Goal: Task Accomplishment & Management: Manage account settings

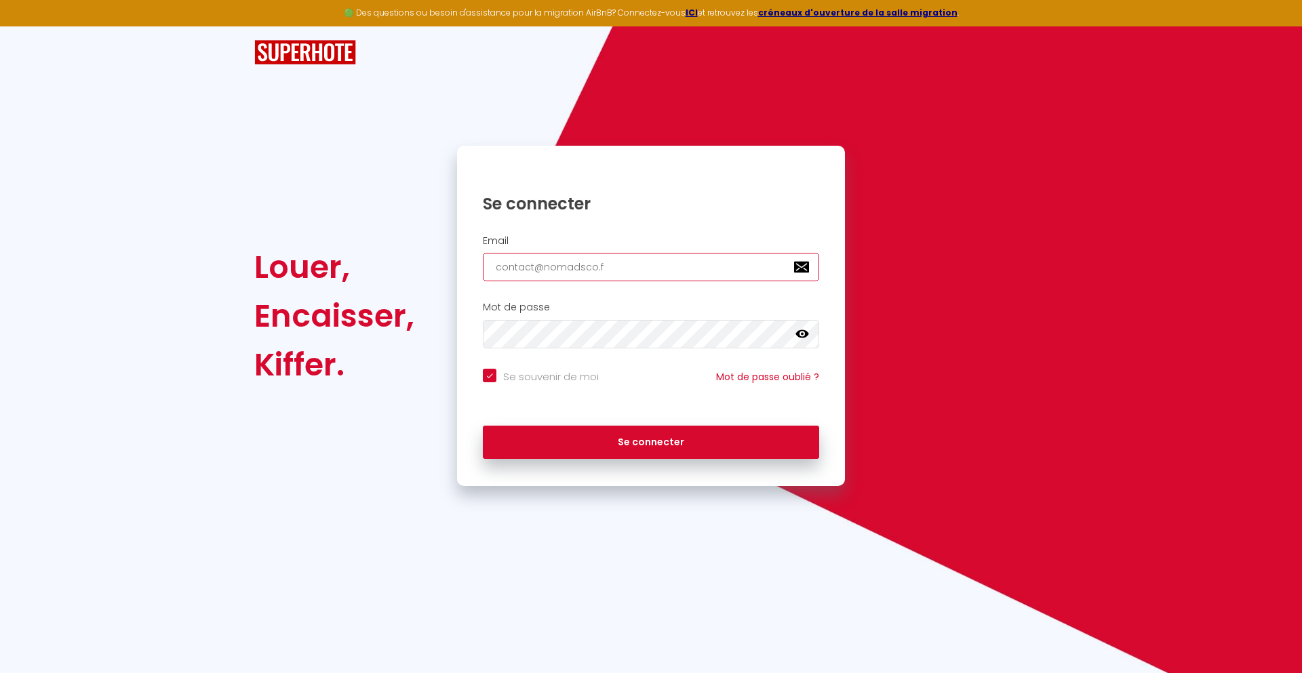
type input "[EMAIL_ADDRESS][DOMAIN_NAME]"
checkbox input "true"
type input "[EMAIL_ADDRESS][DOMAIN_NAME]"
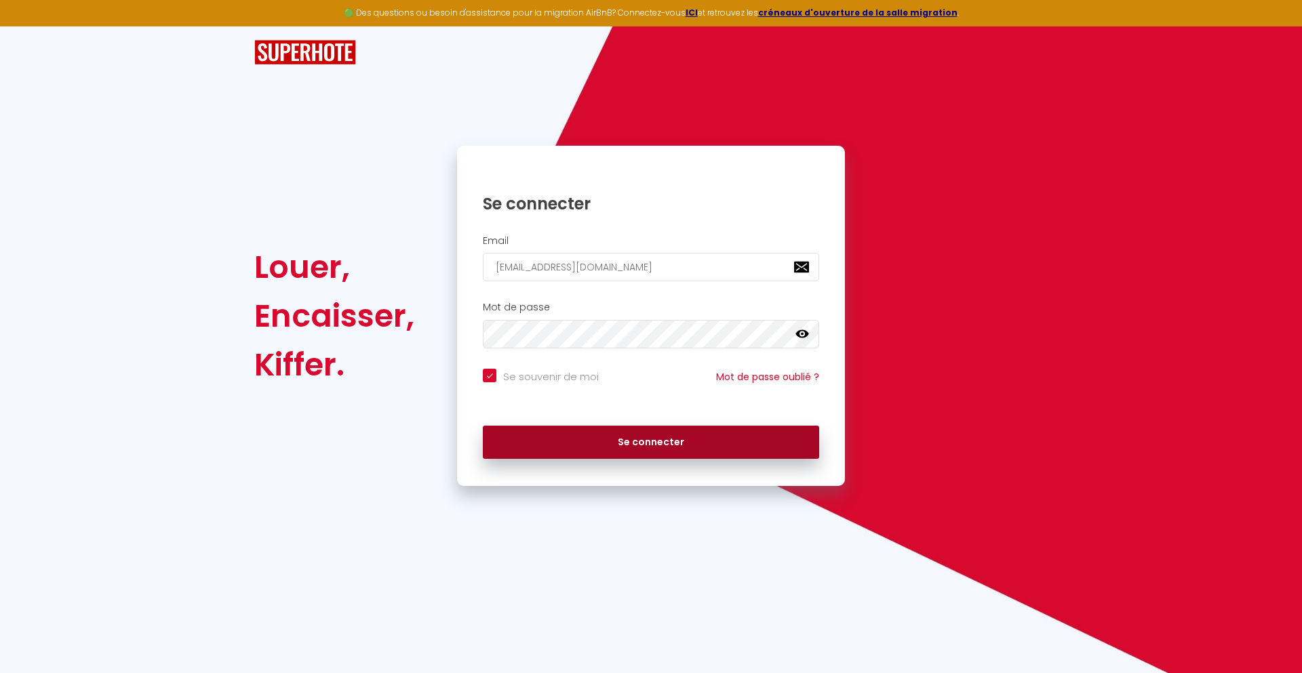
click at [651, 442] on button "Se connecter" at bounding box center [651, 443] width 336 height 34
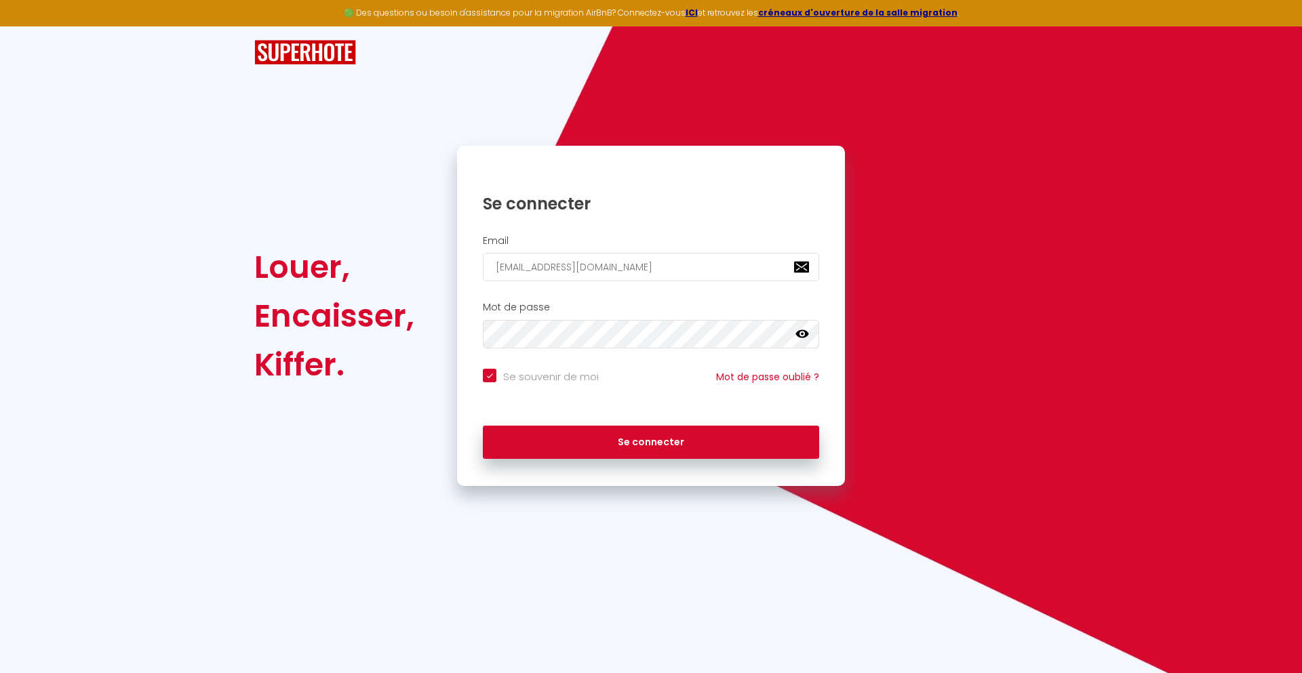
checkbox input "true"
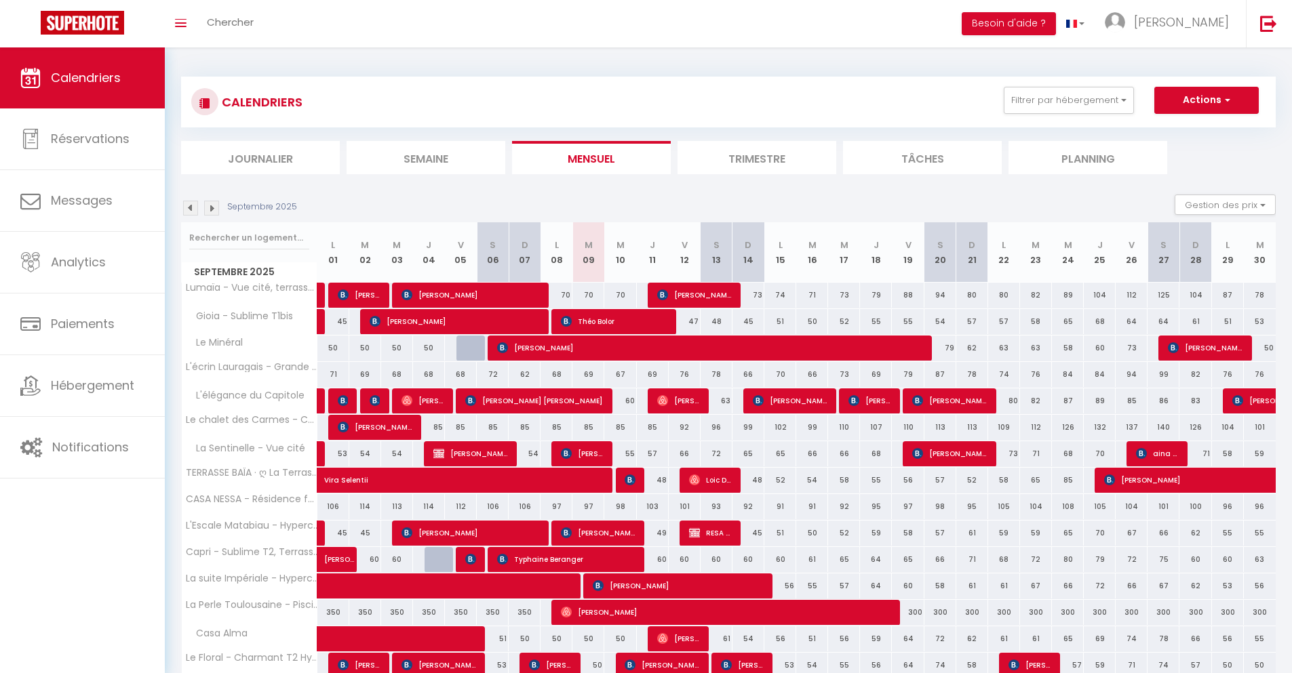
click at [260, 157] on li "Journalier" at bounding box center [260, 157] width 159 height 33
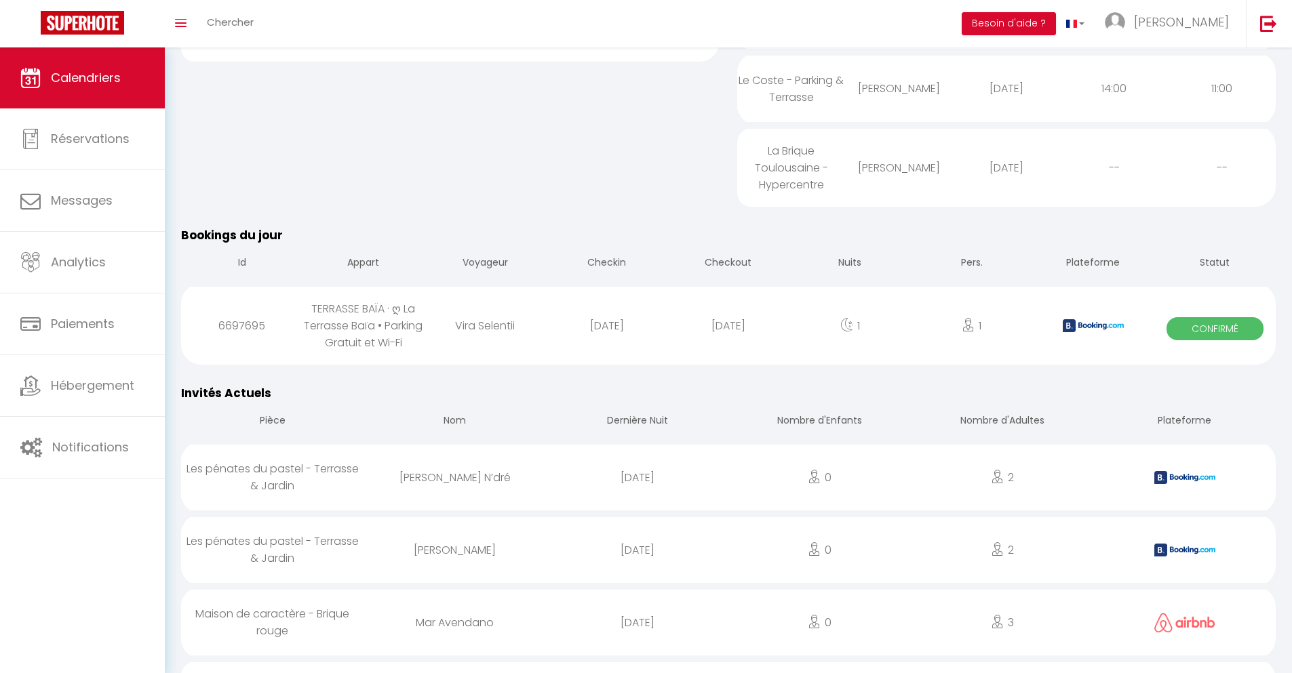
scroll to position [991, 0]
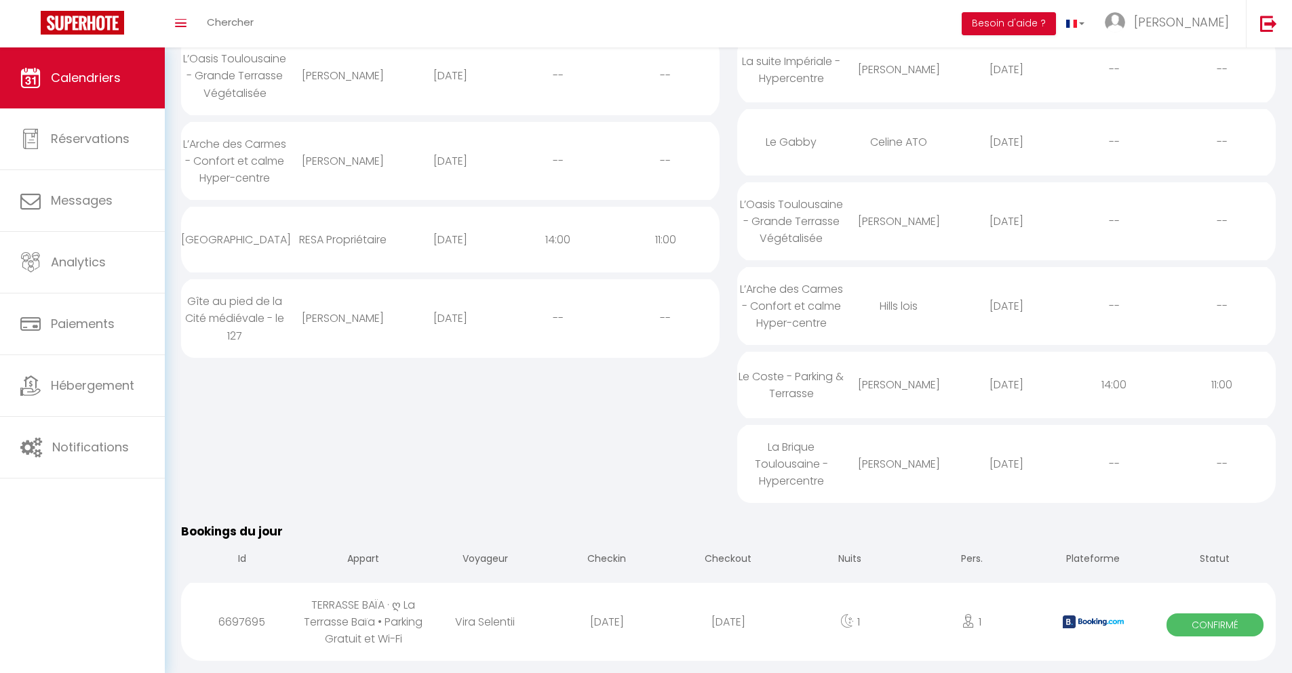
click at [728, 633] on div "[DATE]" at bounding box center [727, 622] width 121 height 44
select select "0"
select select "1"
select select
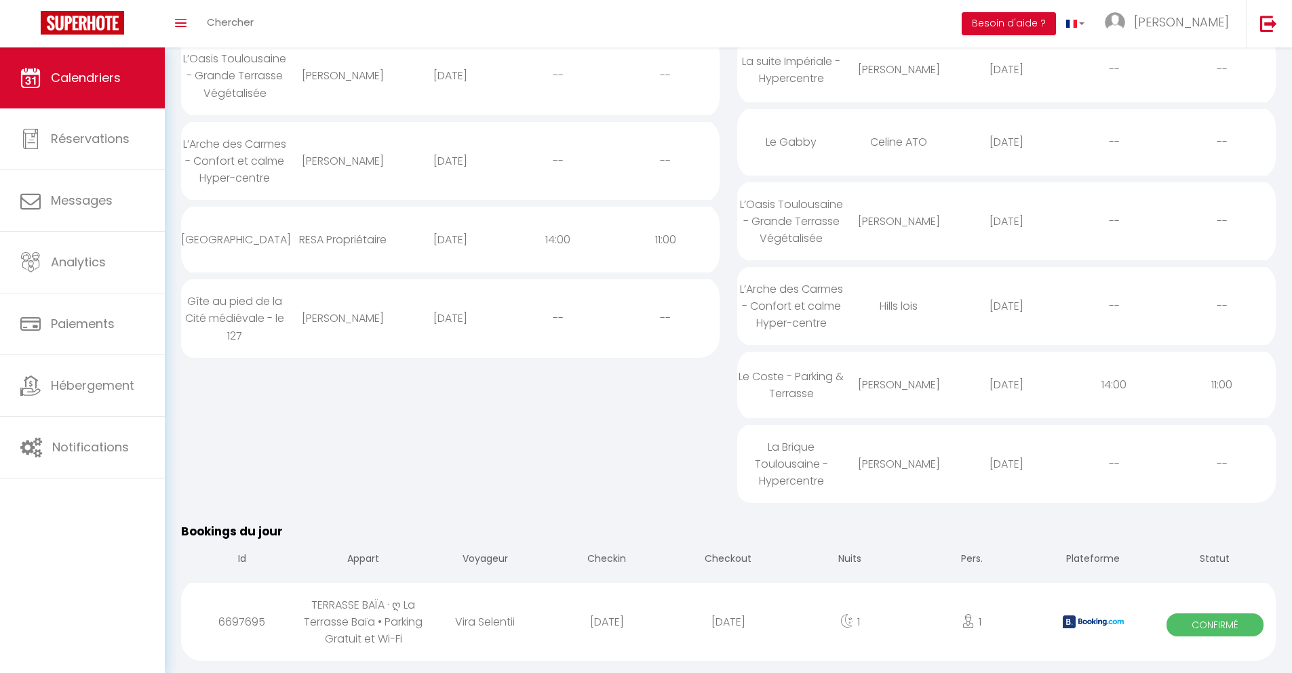
select select
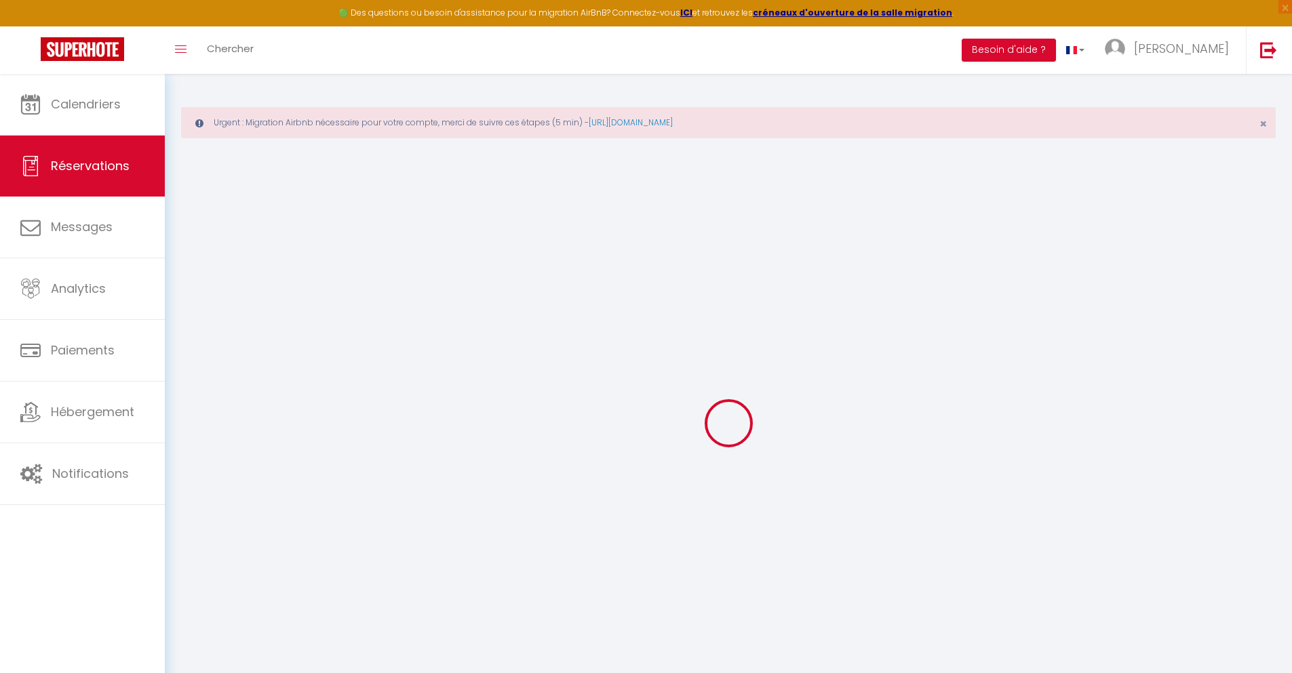
select select
checkbox input "false"
select select
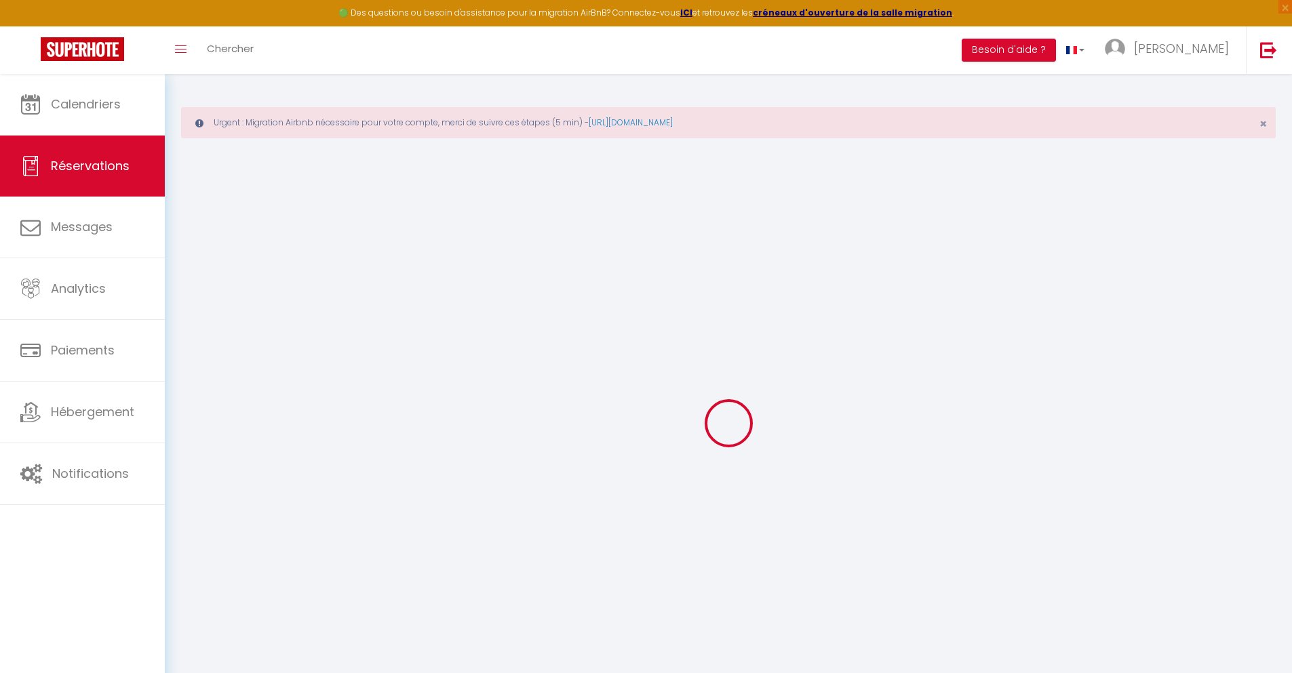
checkbox input "false"
type textarea "** THIS RESERVATION HAS BEEN PRE-PAID ** BOOKING NOTE : Payment charge is EUR 1…"
type input "40"
type input "3.12"
select select
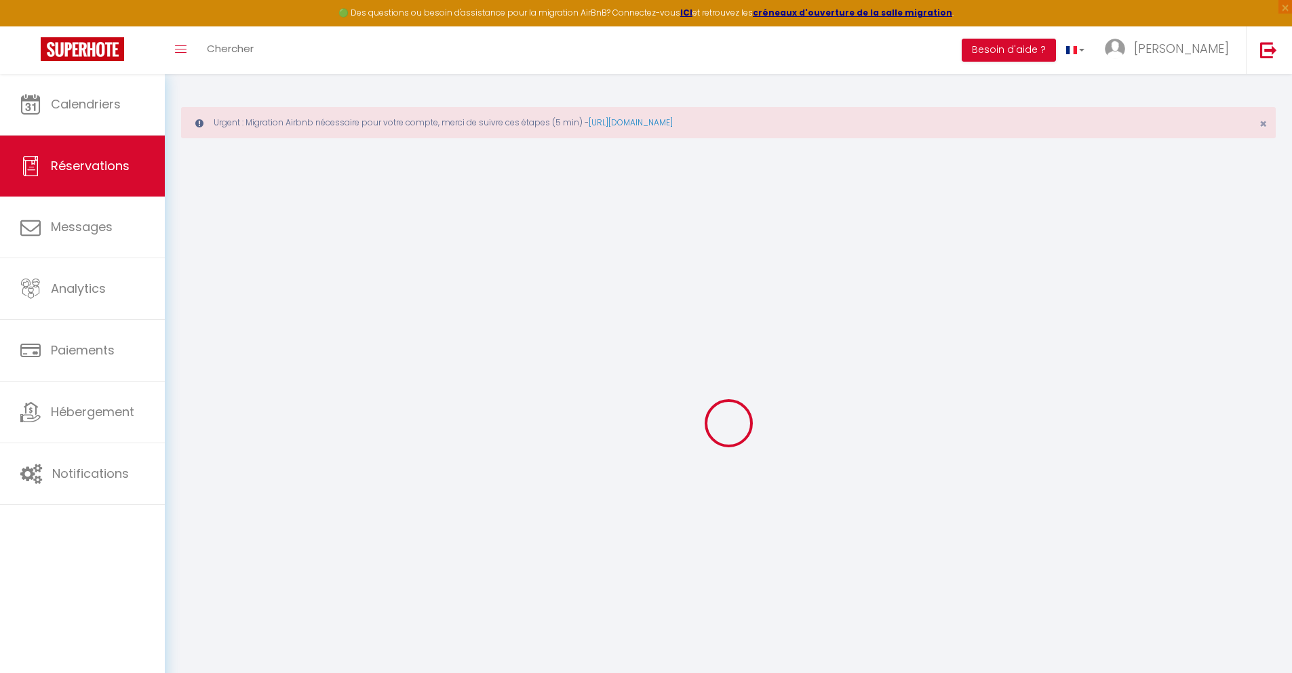
select select
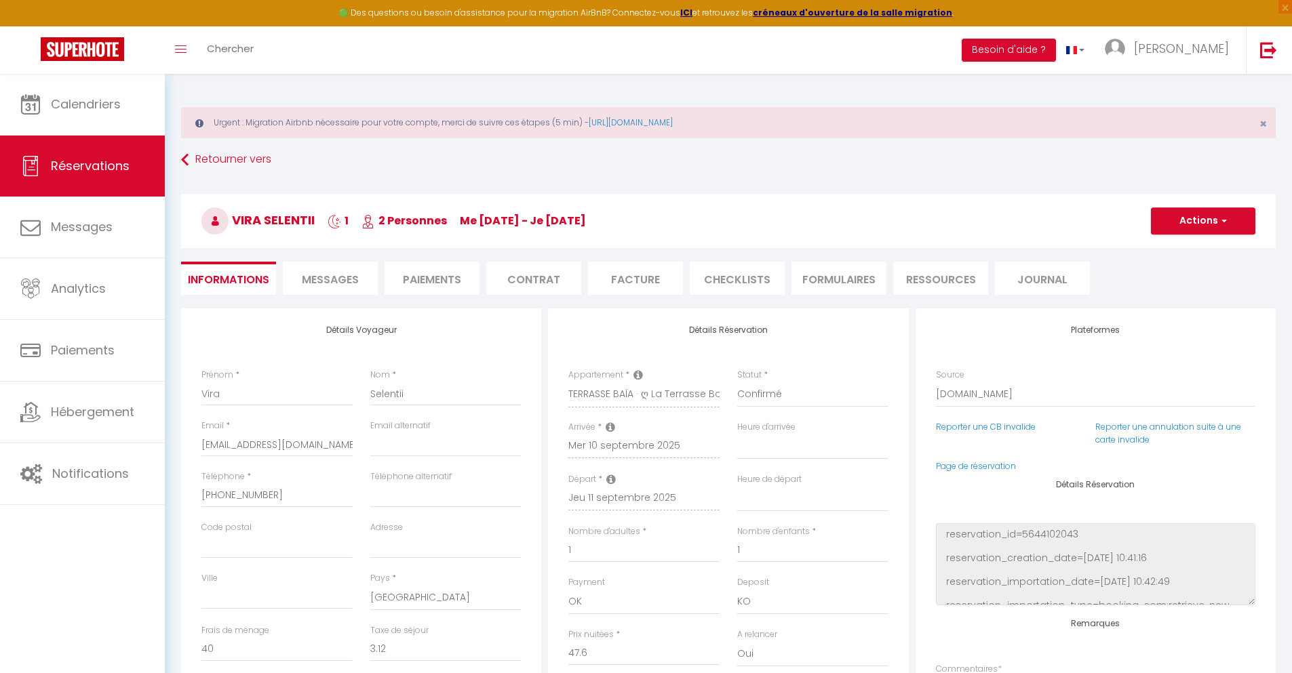
checkbox input "false"
select select
